Goal: Task Accomplishment & Management: Manage account settings

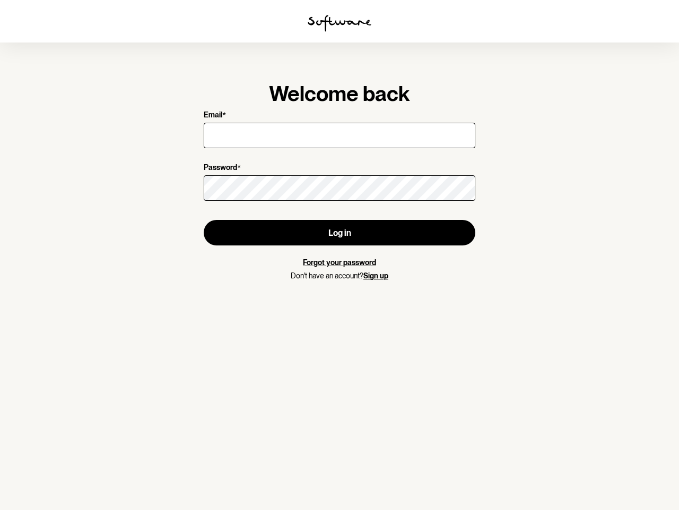
click at [340, 23] on img at bounding box center [340, 23] width 64 height 17
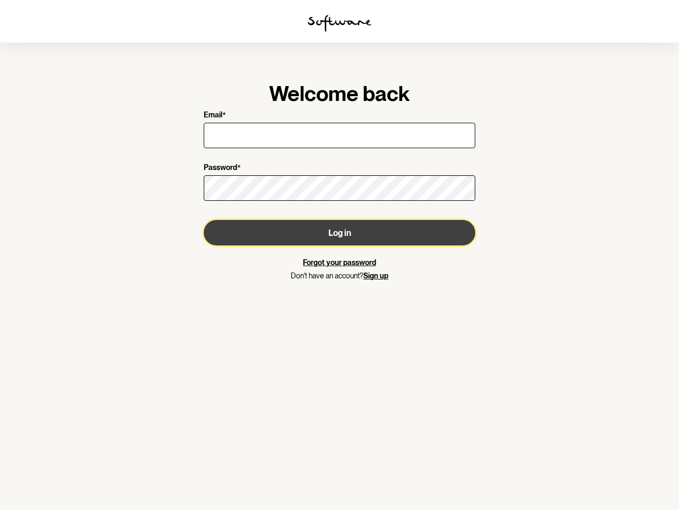
click at [340, 232] on button "Log in" at bounding box center [340, 232] width 272 height 25
